Goal: Information Seeking & Learning: Learn about a topic

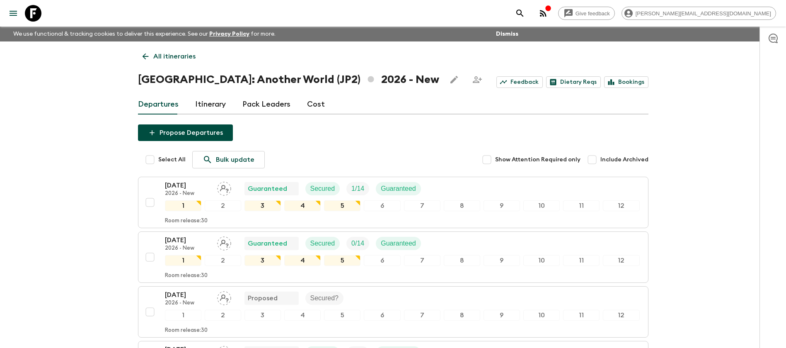
scroll to position [97, 0]
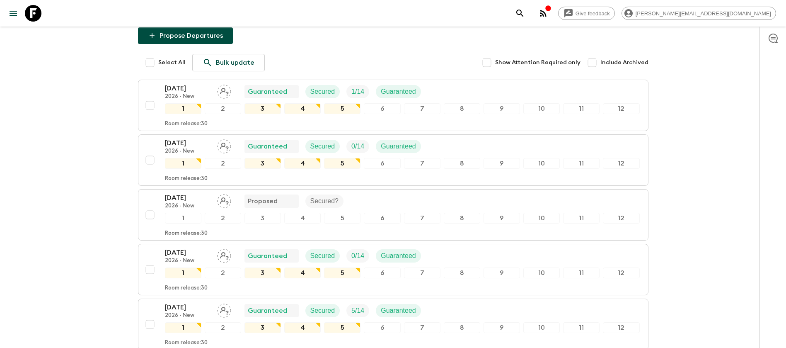
click at [30, 15] on icon at bounding box center [33, 13] width 17 height 17
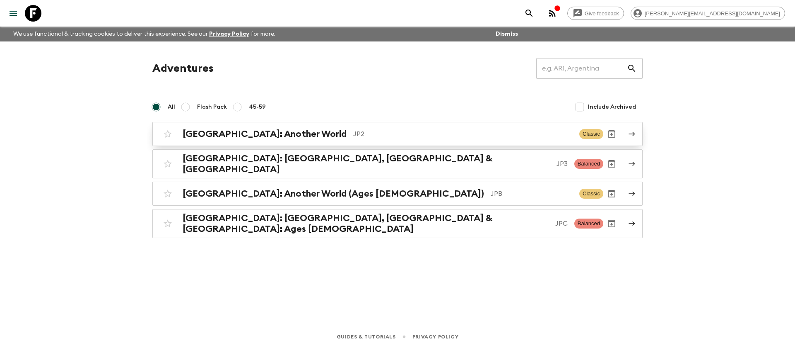
click at [281, 136] on div "[GEOGRAPHIC_DATA]: Another World JP2" at bounding box center [378, 133] width 390 height 11
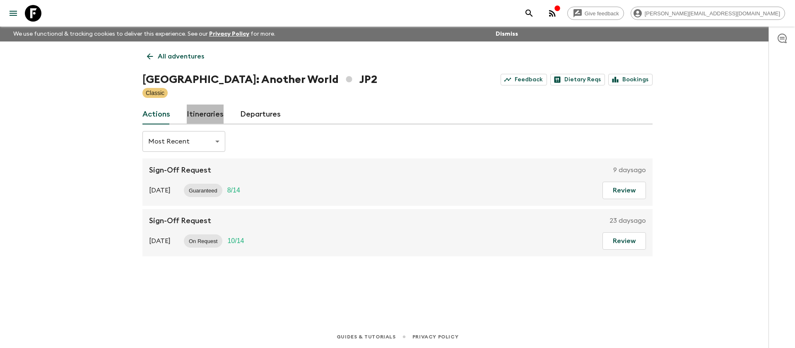
click at [218, 120] on link "Itineraries" at bounding box center [205, 114] width 37 height 20
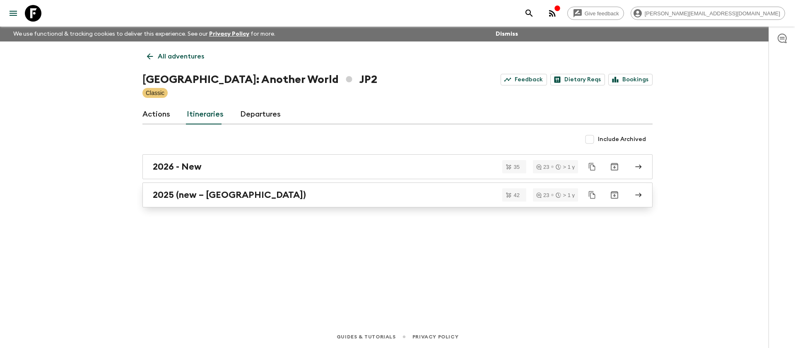
click at [423, 195] on div "2025 (new – [GEOGRAPHIC_DATA])" at bounding box center [390, 194] width 474 height 11
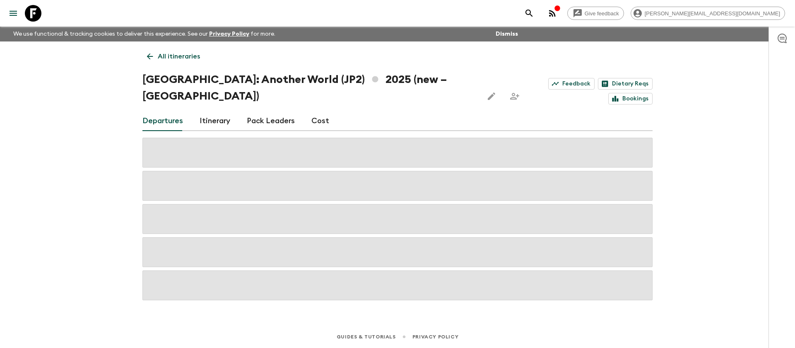
click at [308, 111] on div "Departures Itinerary Pack Leaders Cost" at bounding box center [398, 121] width 510 height 20
click at [324, 111] on link "Cost" at bounding box center [321, 121] width 18 height 20
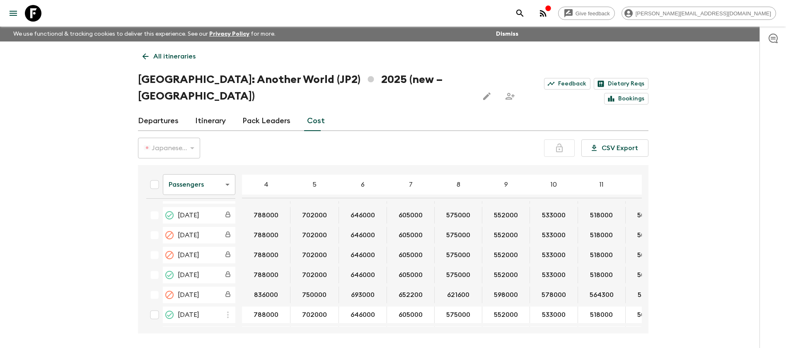
scroll to position [380, 0]
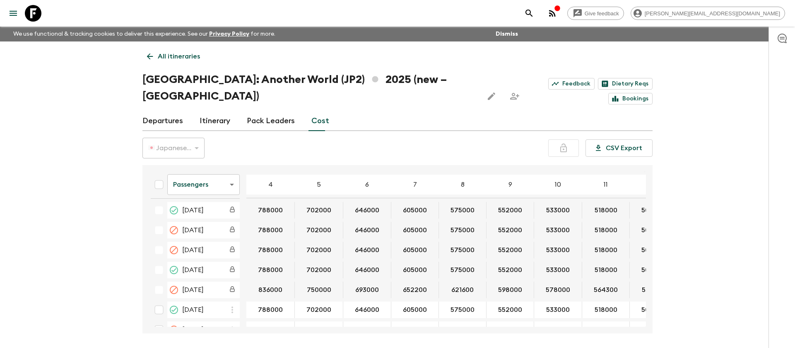
click at [218, 169] on body "Give feedback [PERSON_NAME][EMAIL_ADDRESS][DOMAIN_NAME] We use functional & tra…" at bounding box center [397, 189] width 795 height 379
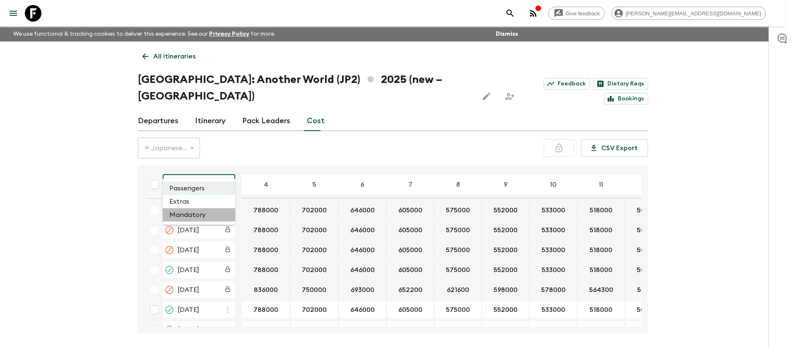
click at [210, 208] on li "Mandatory" at bounding box center [199, 214] width 73 height 13
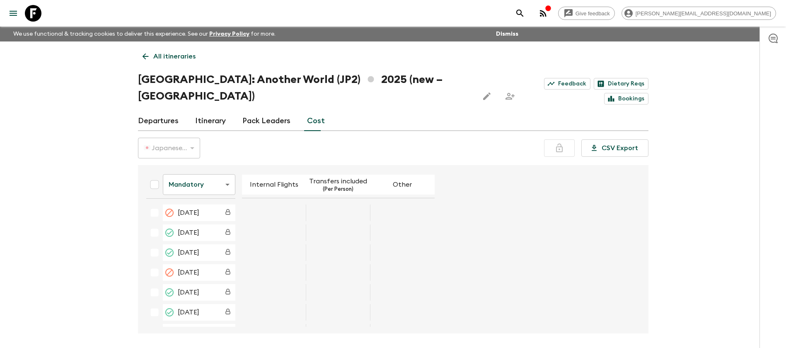
click at [215, 165] on body "Give feedback [PERSON_NAME][EMAIL_ADDRESS][DOMAIN_NAME] We use functional & tra…" at bounding box center [393, 189] width 786 height 379
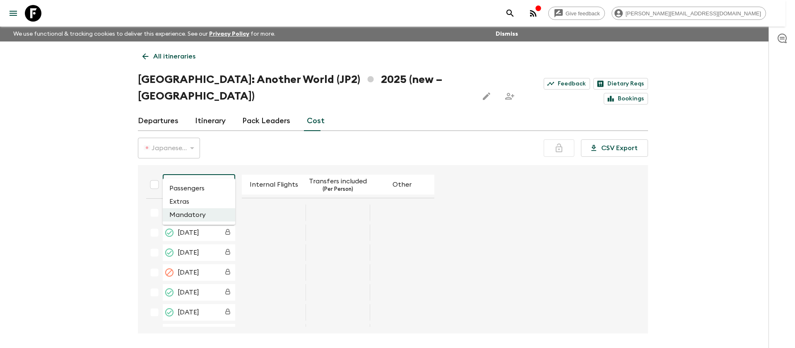
click at [204, 197] on li "Extras" at bounding box center [199, 201] width 73 height 13
